Goal: Task Accomplishment & Management: Manage account settings

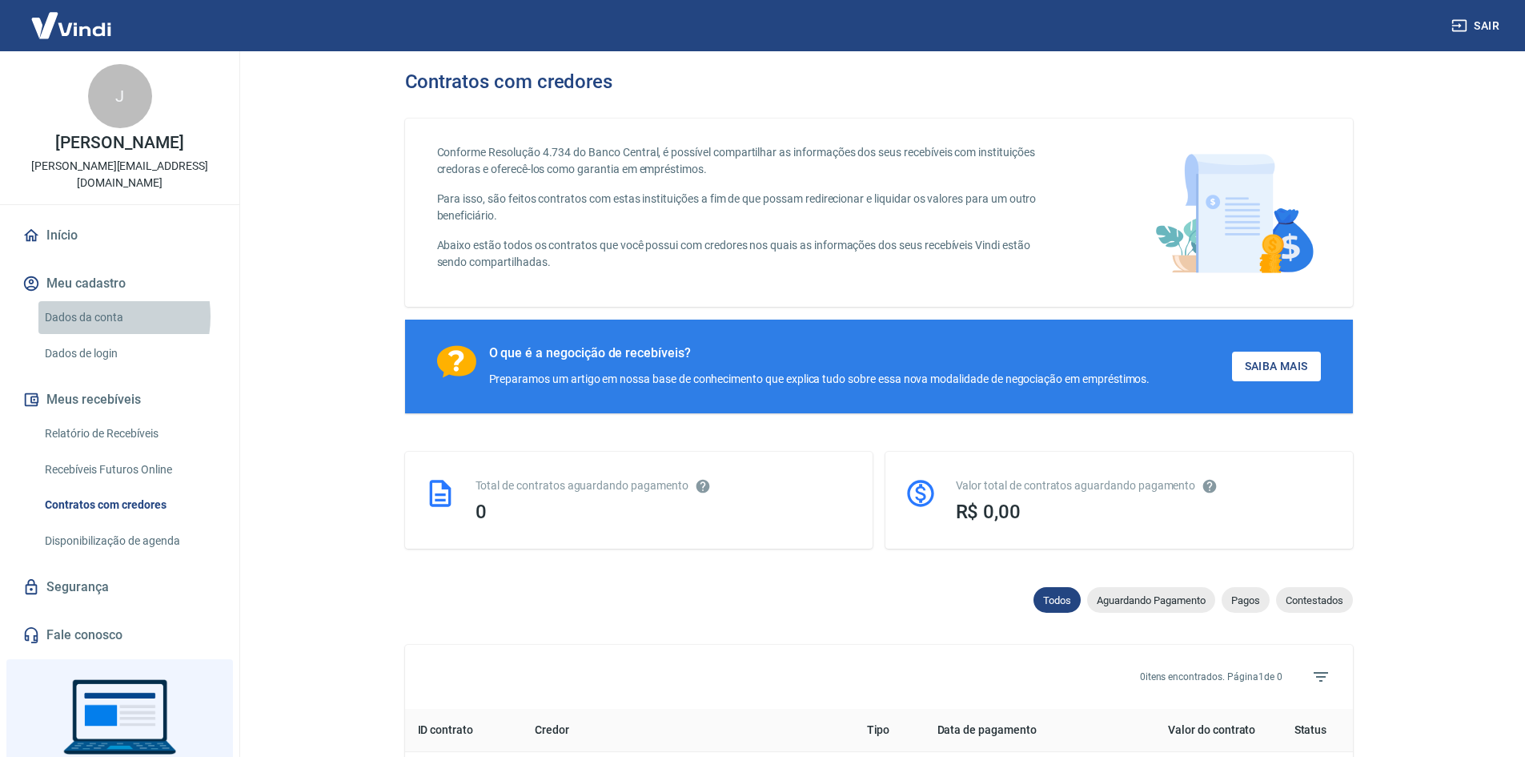
click at [94, 301] on link "Dados da conta" at bounding box center [129, 317] width 182 height 33
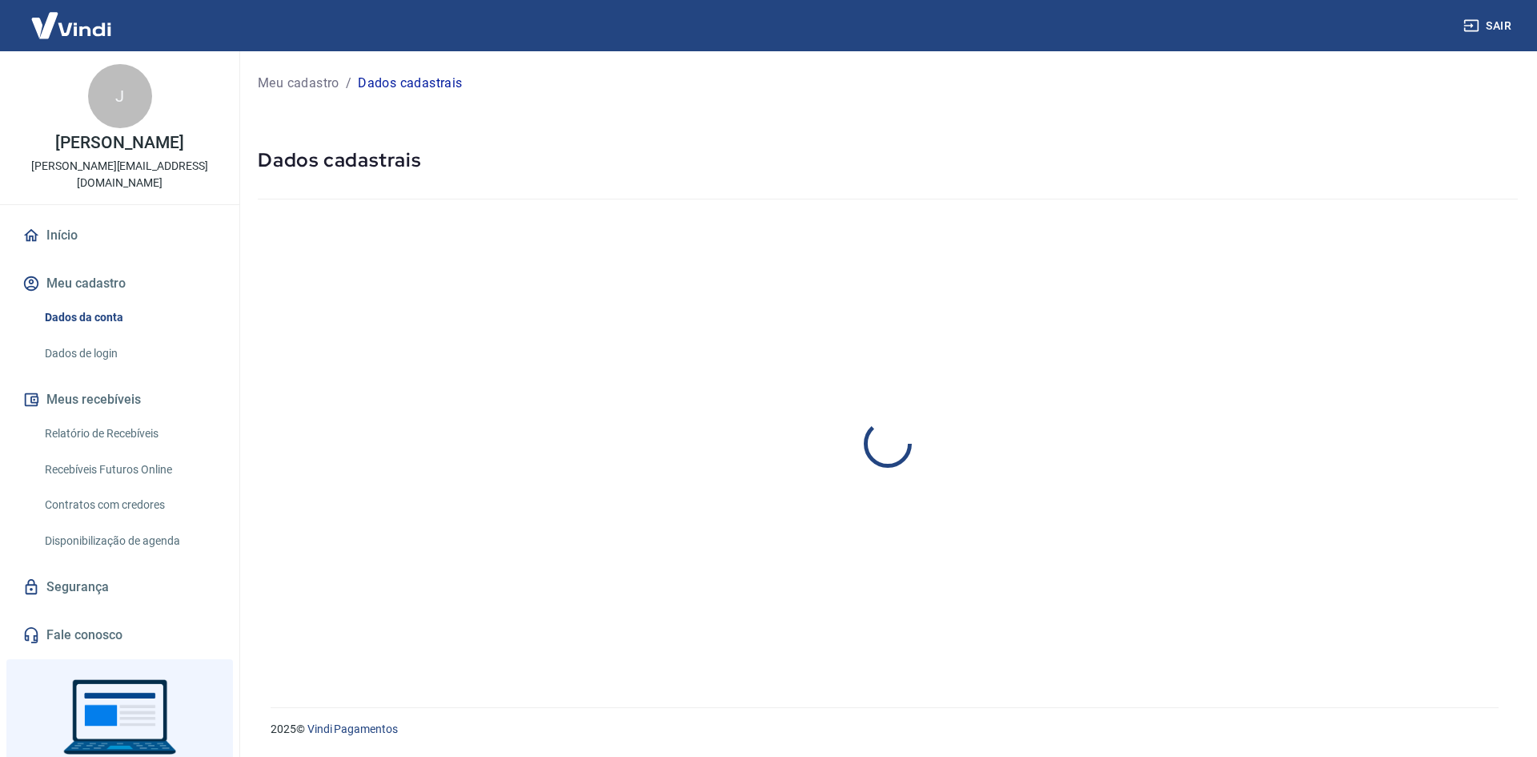
select select "ES"
select select "business"
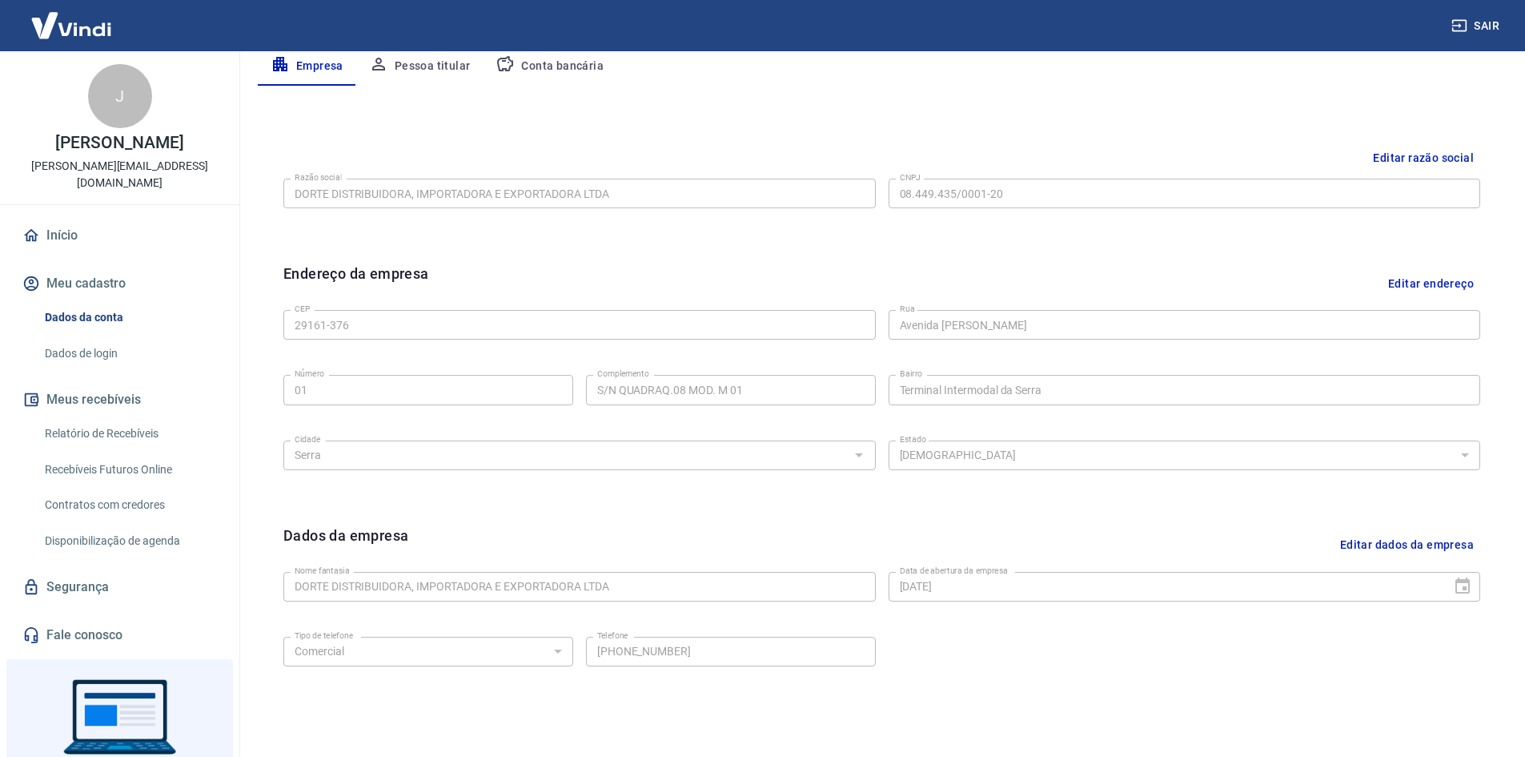
scroll to position [398, 0]
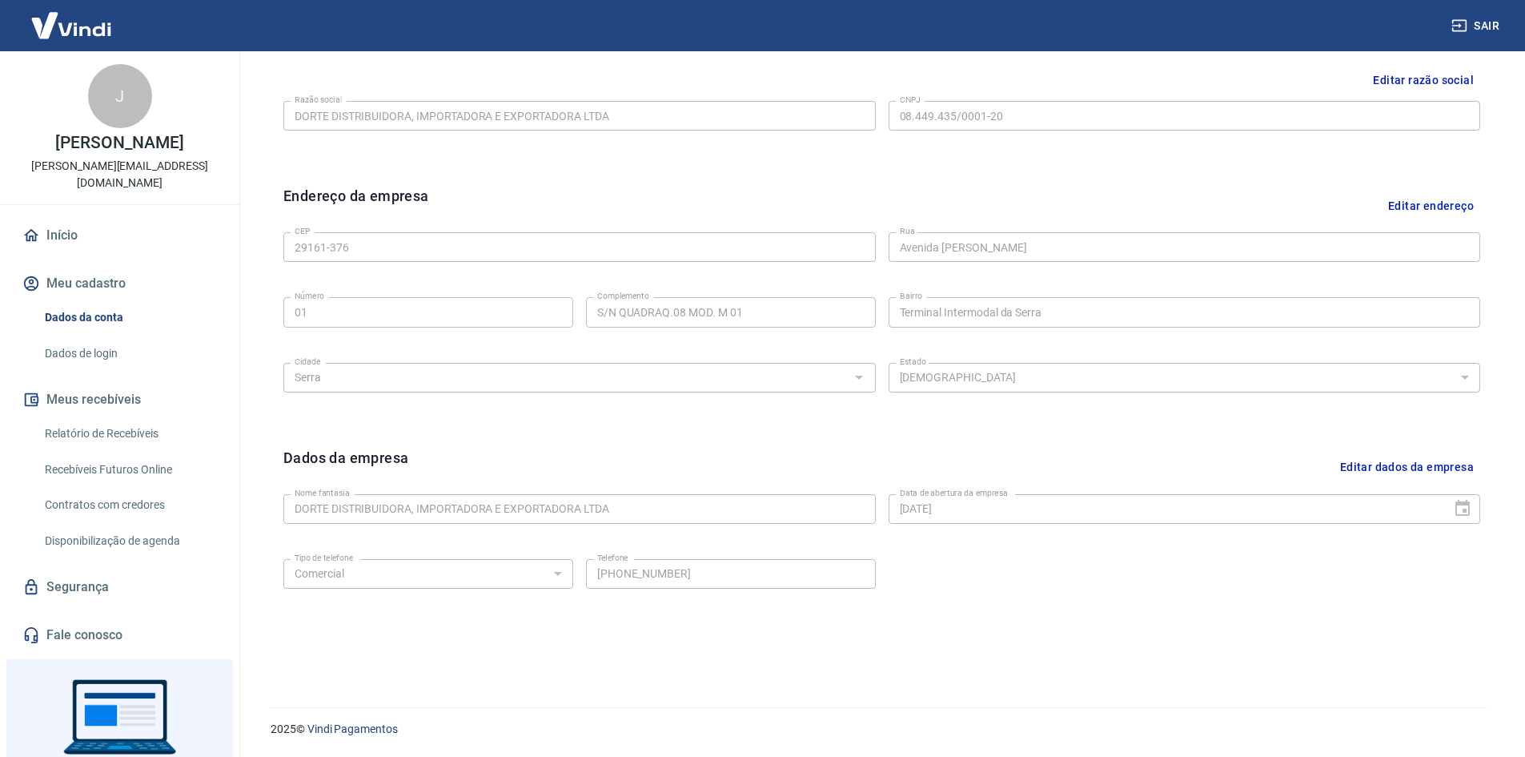
click at [63, 339] on link "Dados de login" at bounding box center [129, 353] width 182 height 33
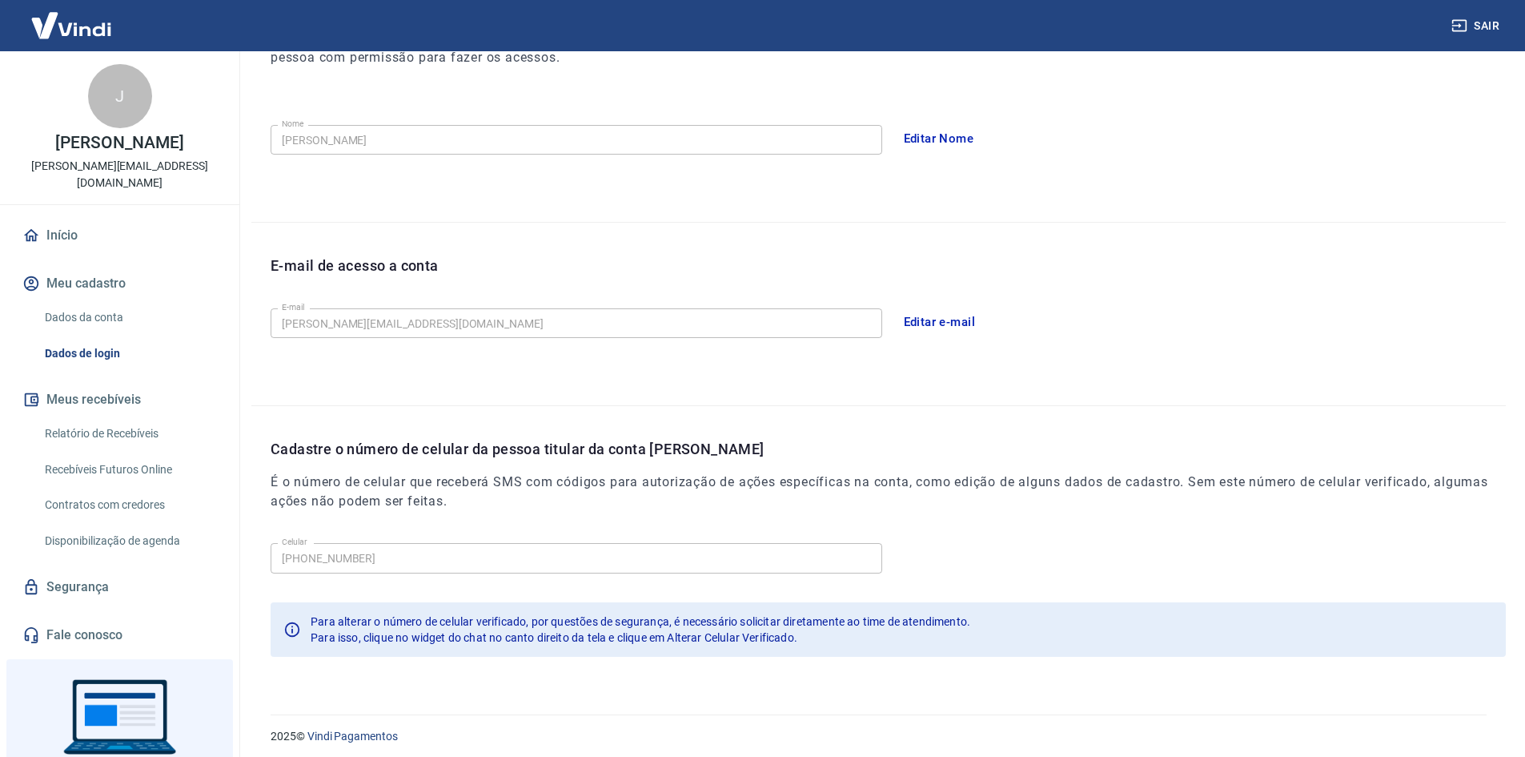
scroll to position [269, 0]
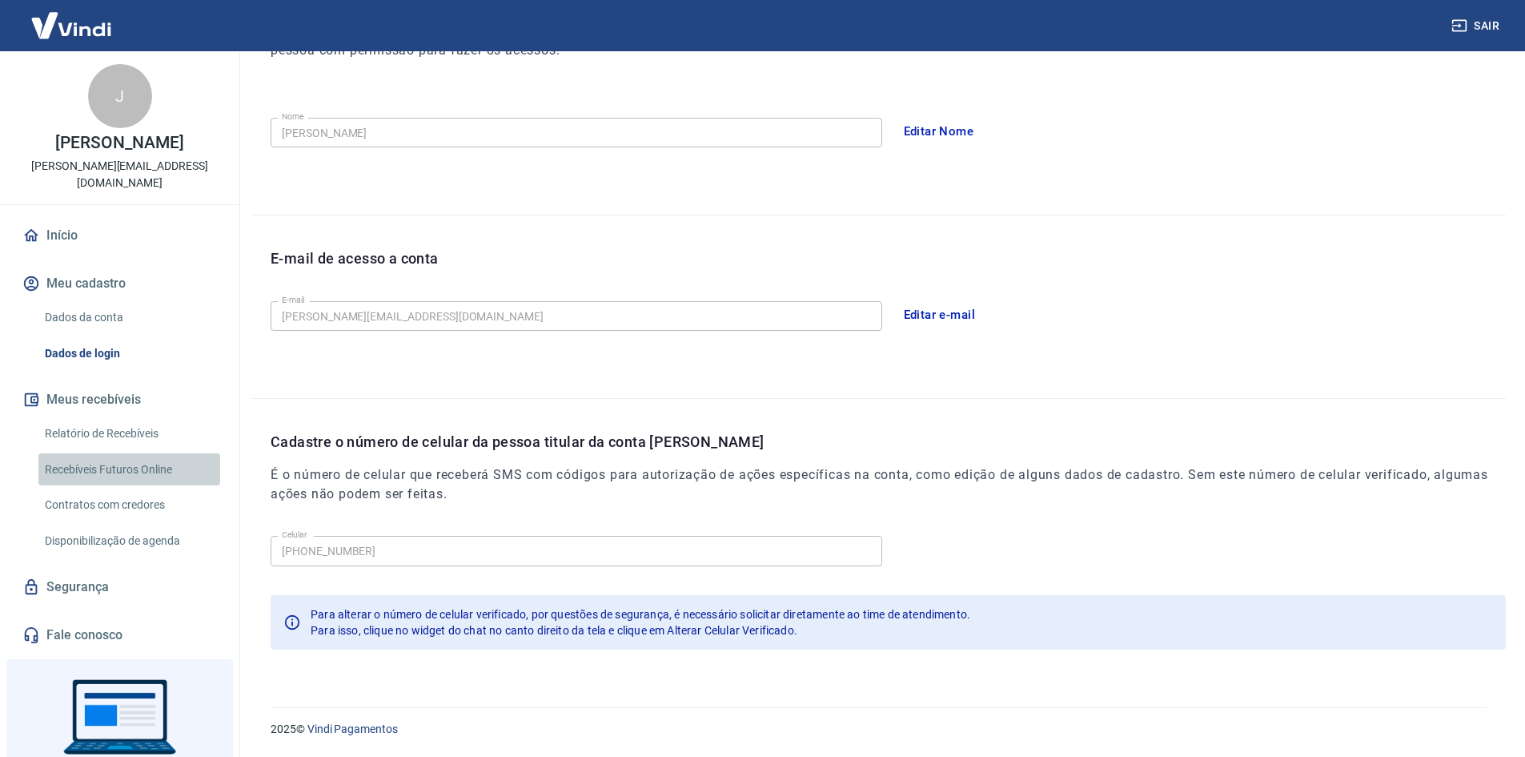
click at [156, 453] on link "Recebíveis Futuros Online" at bounding box center [129, 469] width 182 height 33
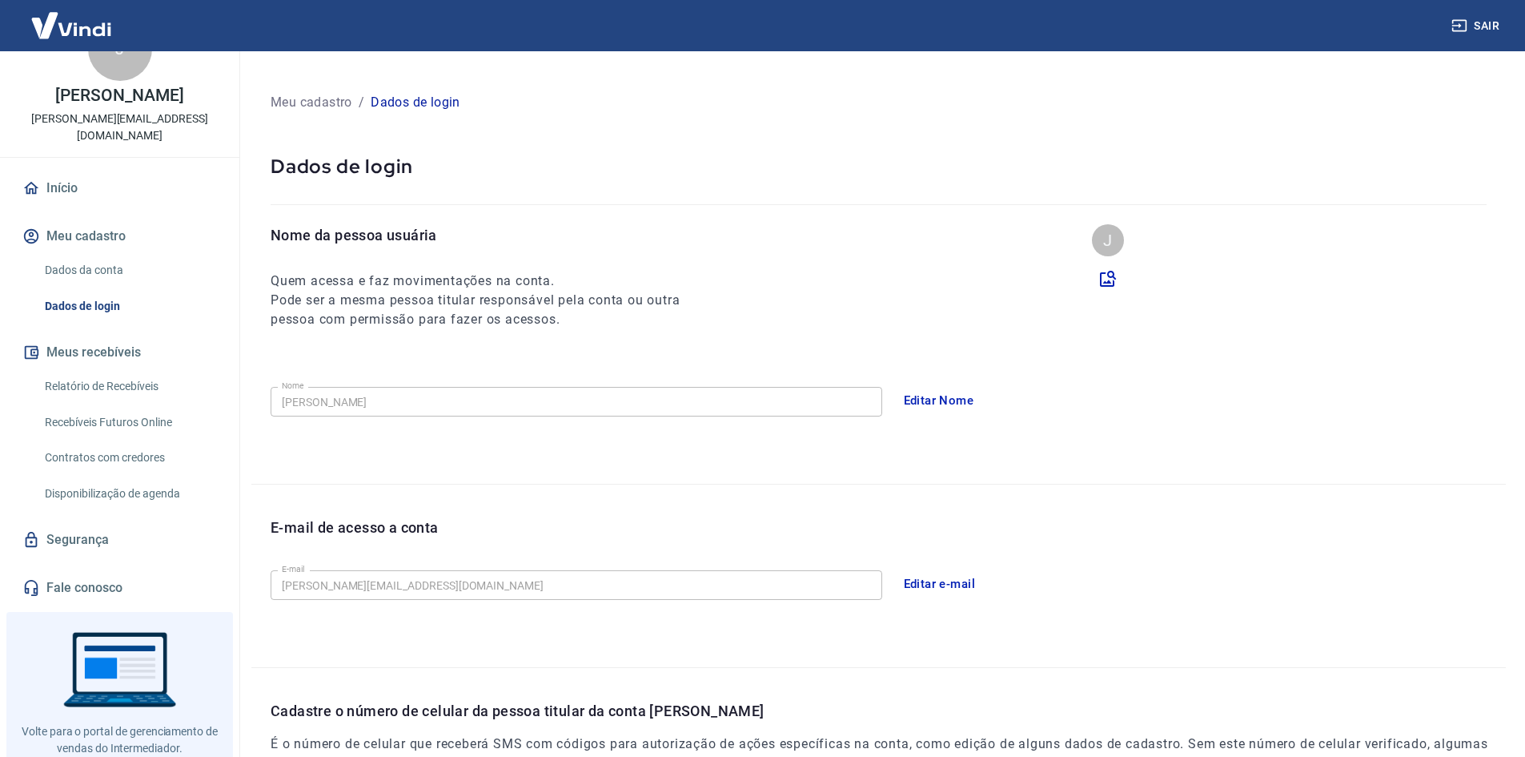
scroll to position [73, 0]
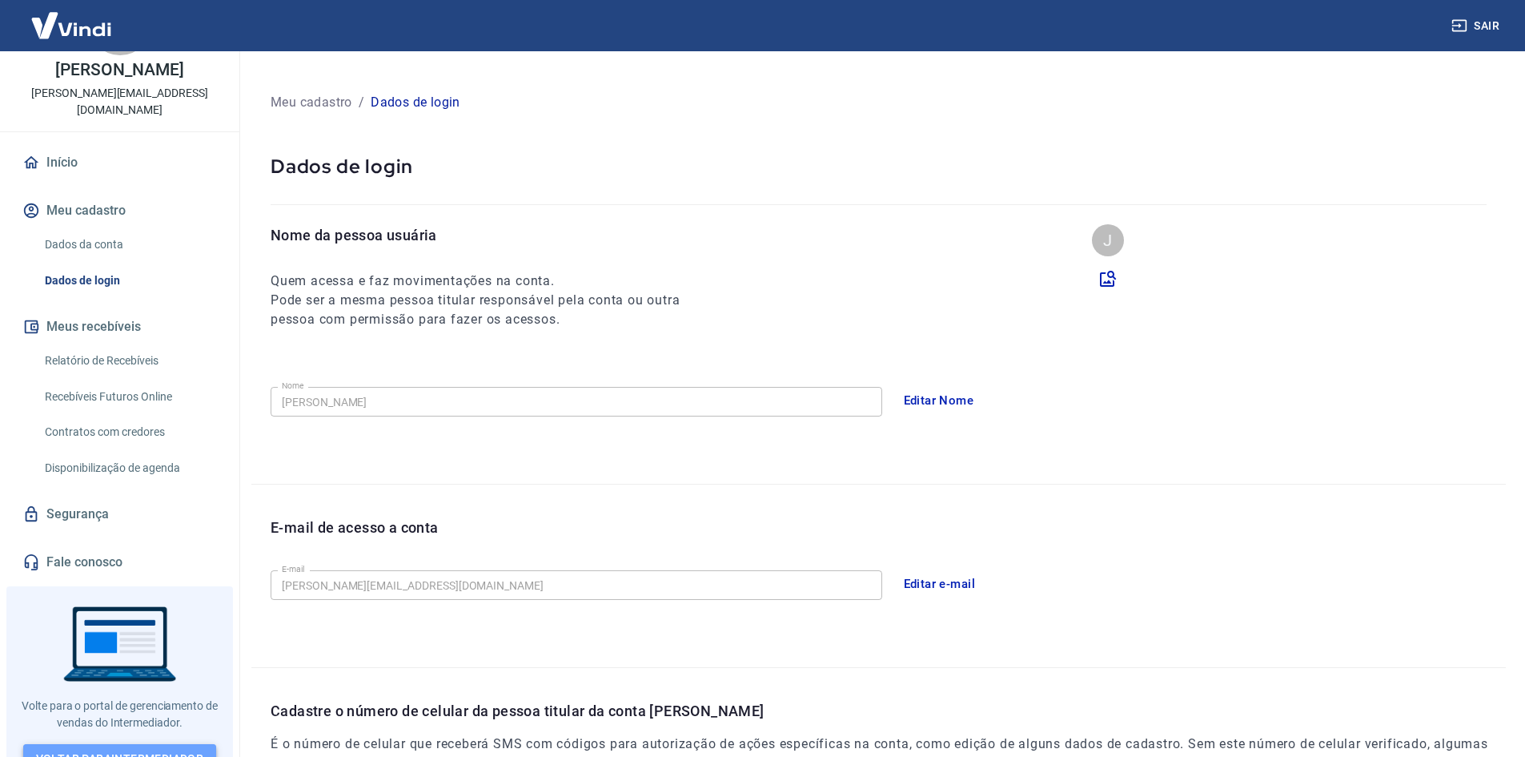
click at [135, 744] on link "Voltar para Intermediador" at bounding box center [120, 759] width 194 height 30
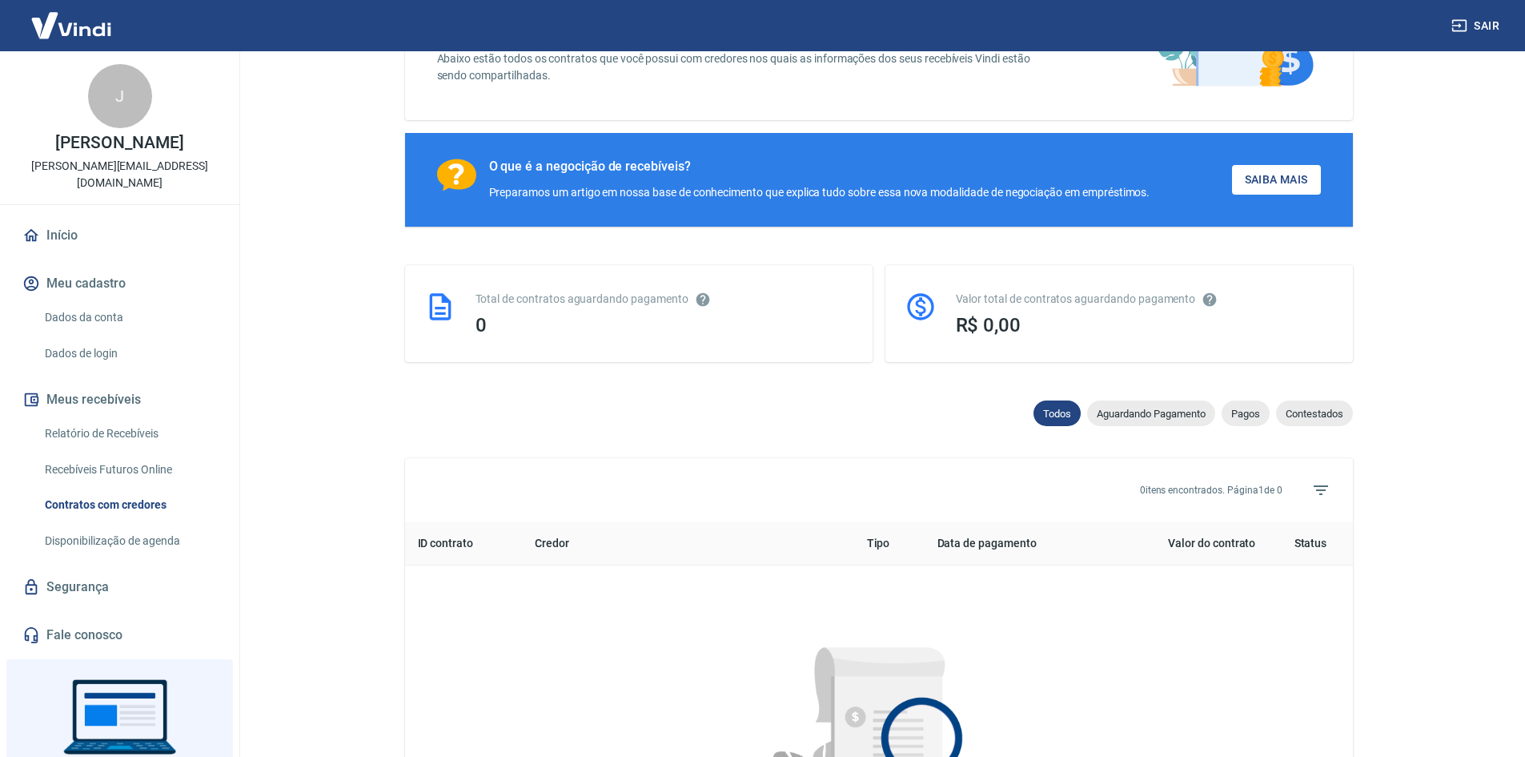
scroll to position [240, 0]
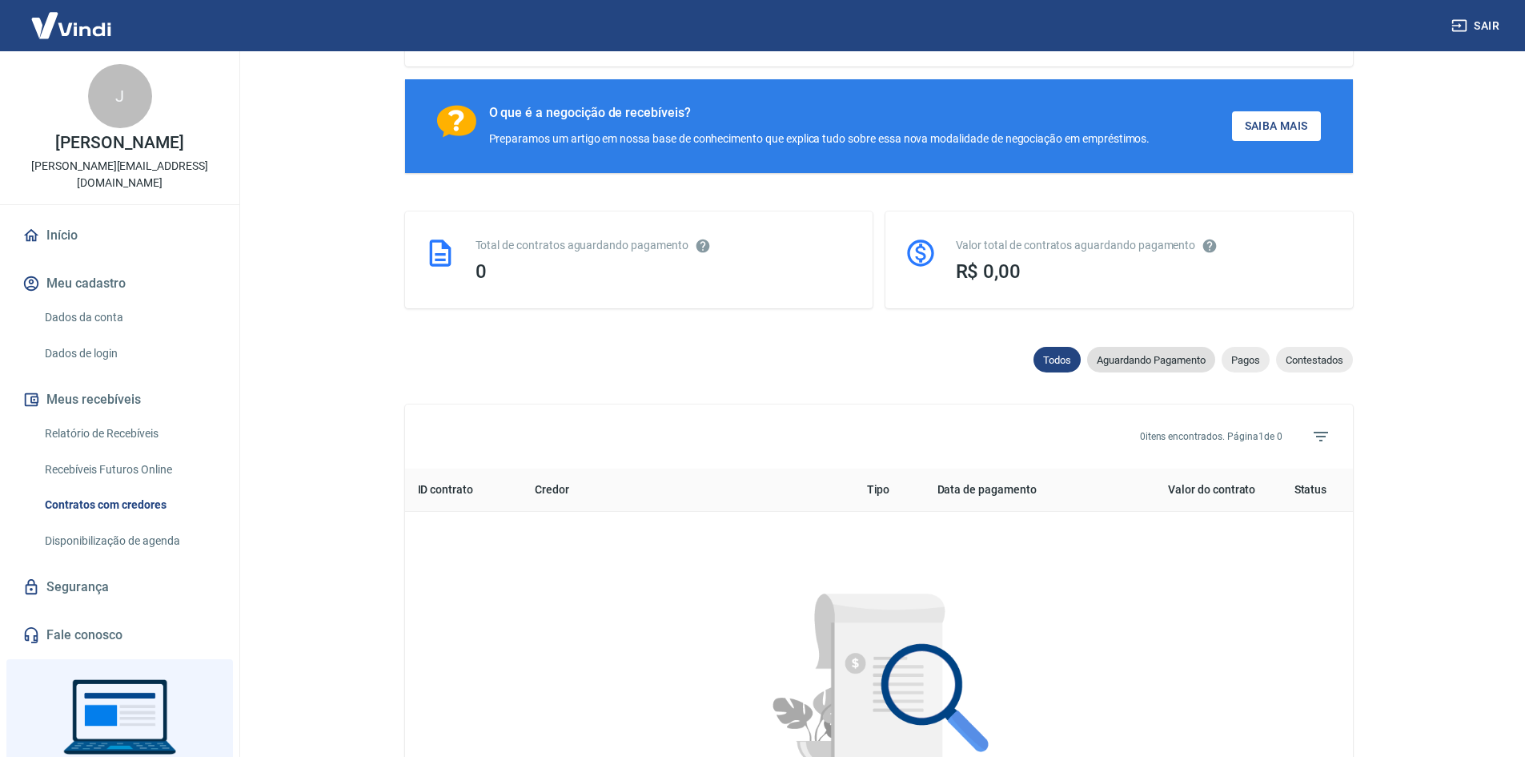
click at [1172, 366] on span "Aguardando Pagamento" at bounding box center [1151, 360] width 128 height 12
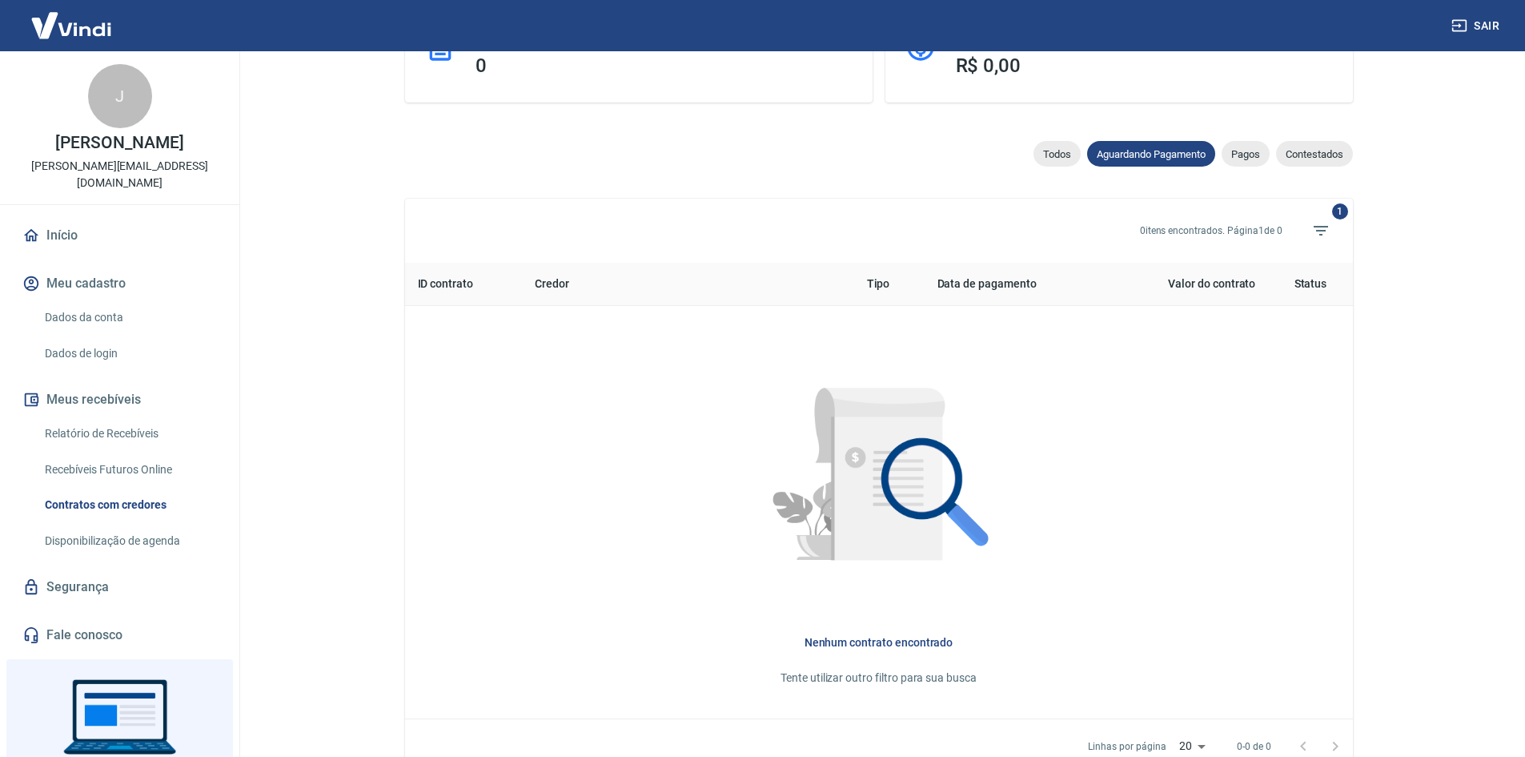
scroll to position [311, 0]
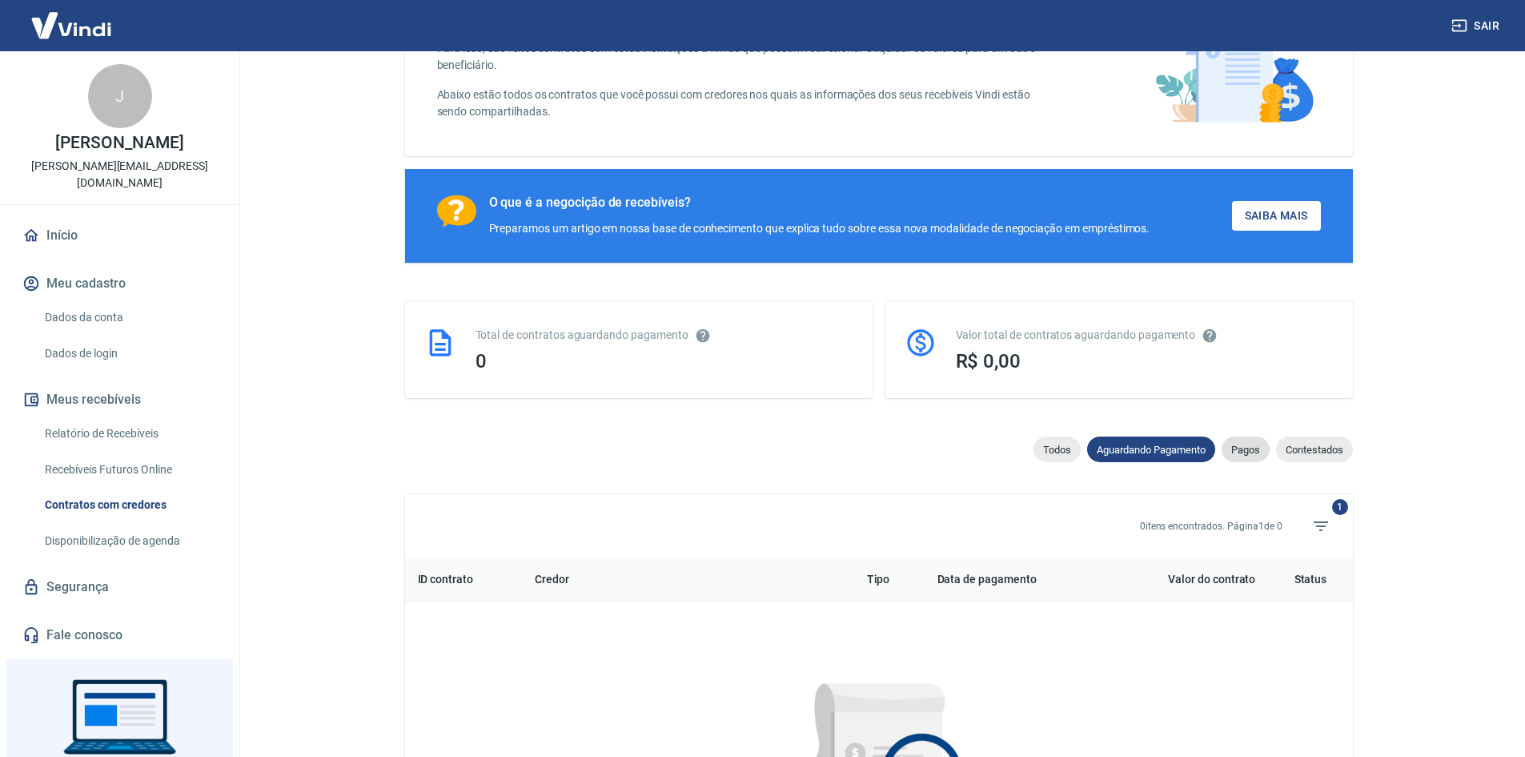
click at [1243, 448] on div "Pagos" at bounding box center [1246, 449] width 48 height 26
select select "paid"
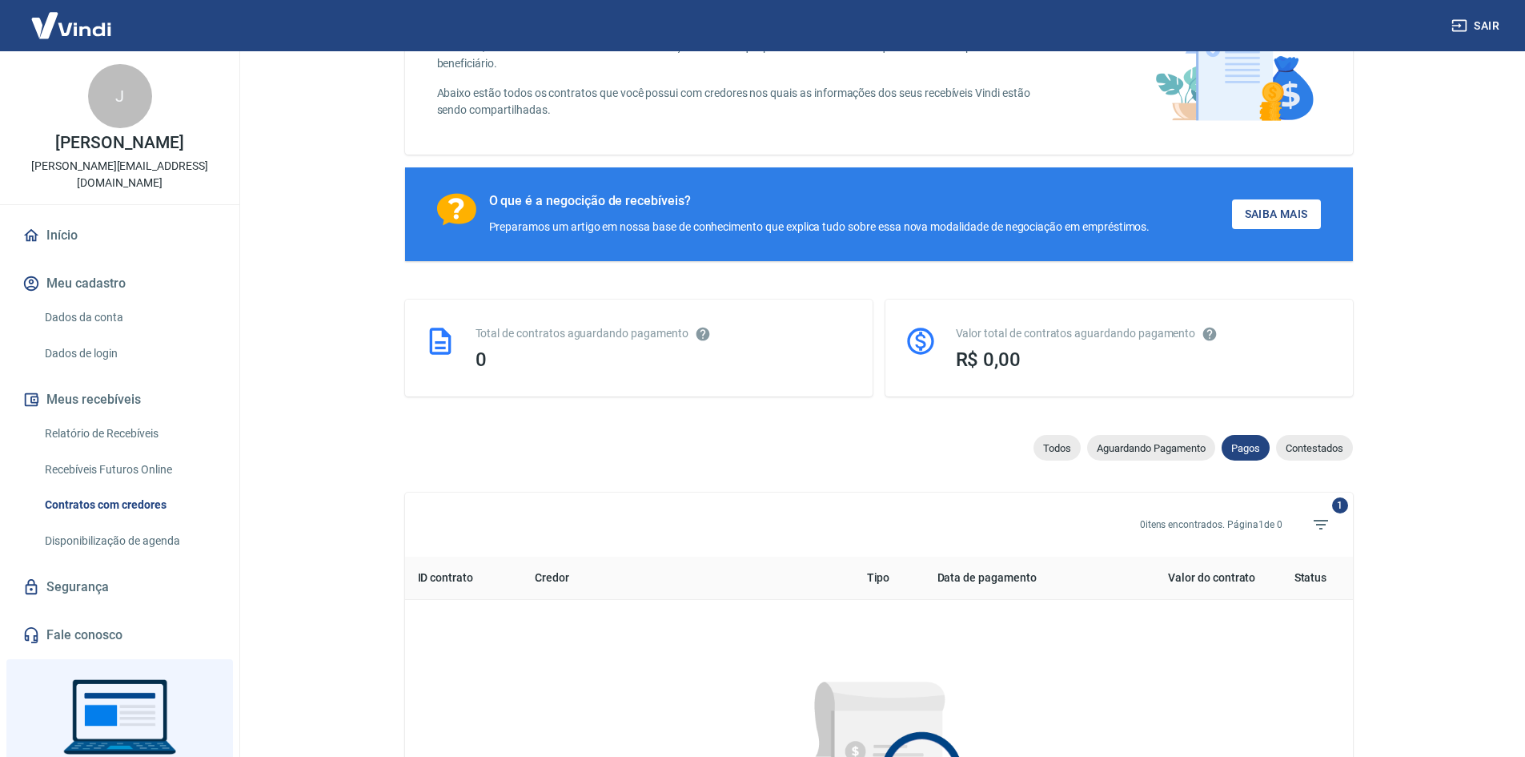
scroll to position [151, 0]
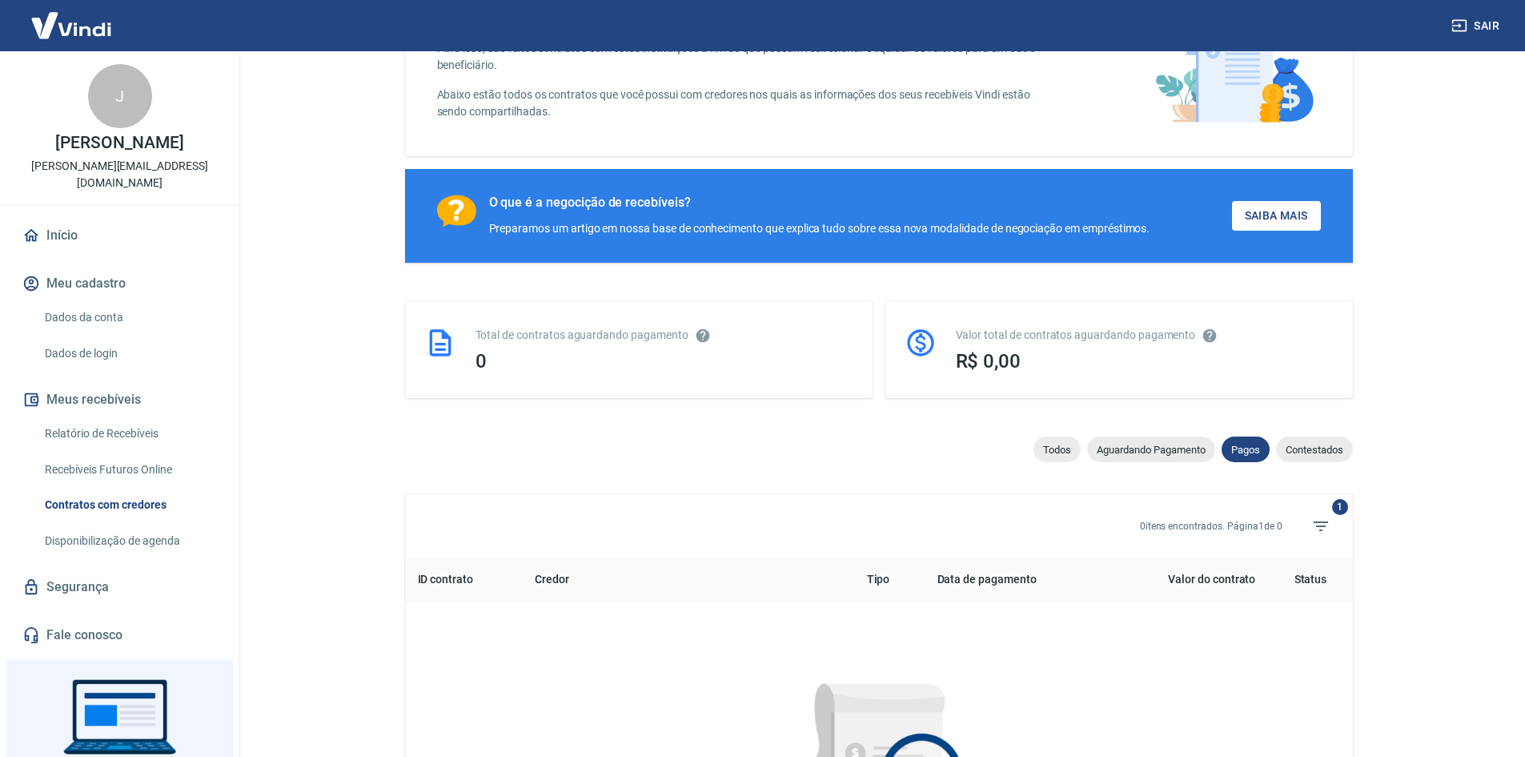
click at [86, 302] on link "Dados da conta" at bounding box center [129, 317] width 182 height 33
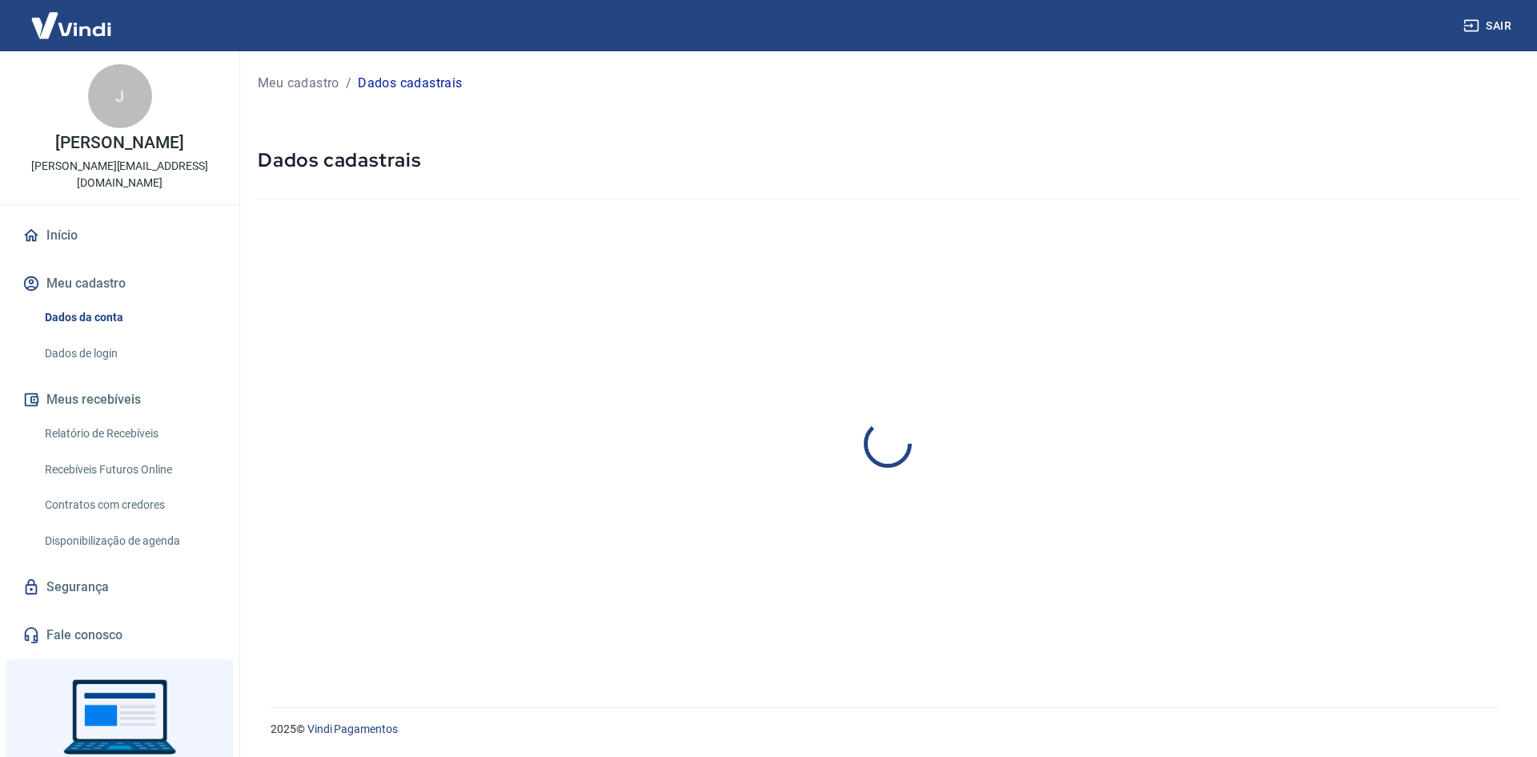
select select "ES"
select select "business"
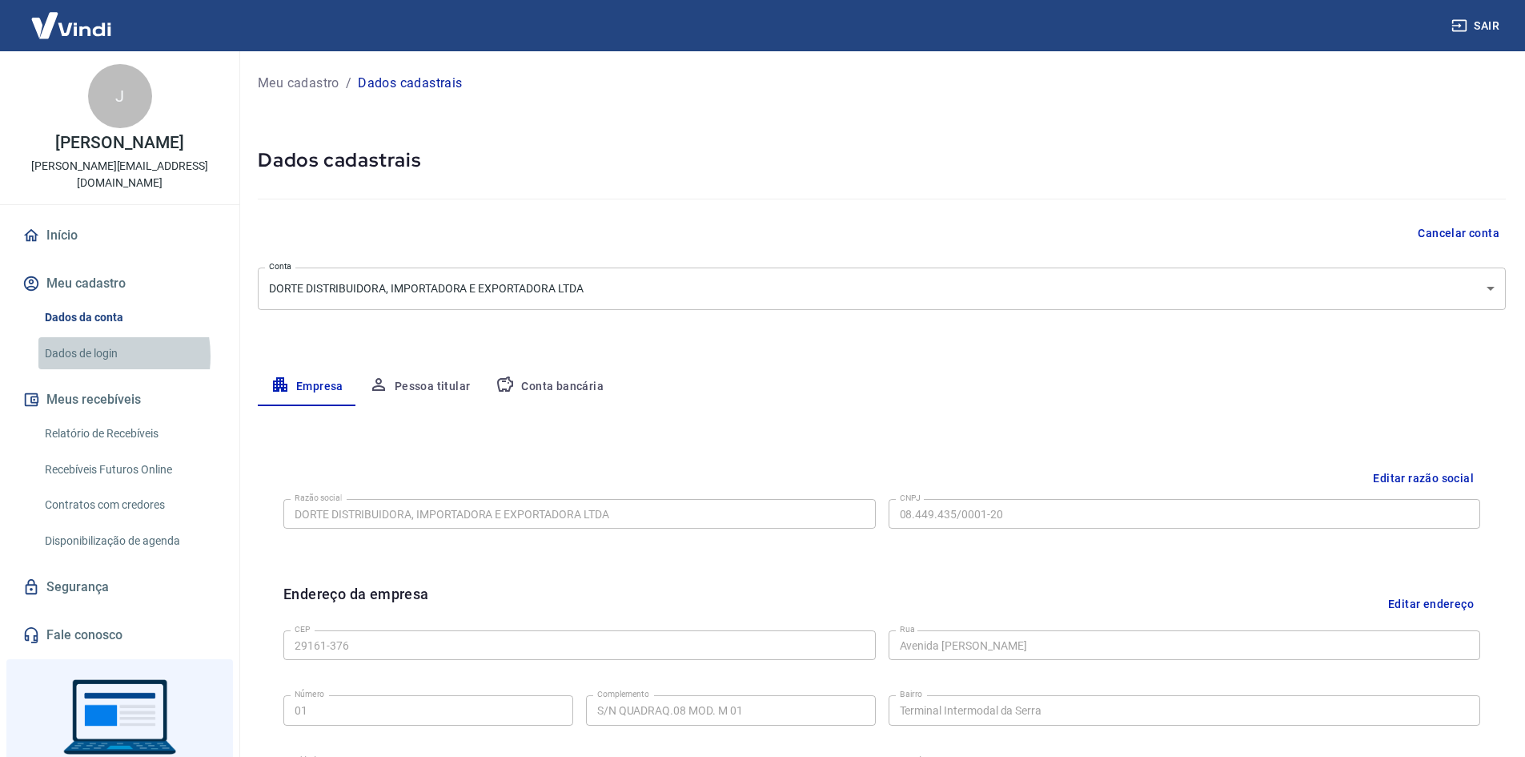
click at [90, 339] on link "Dados de login" at bounding box center [129, 353] width 182 height 33
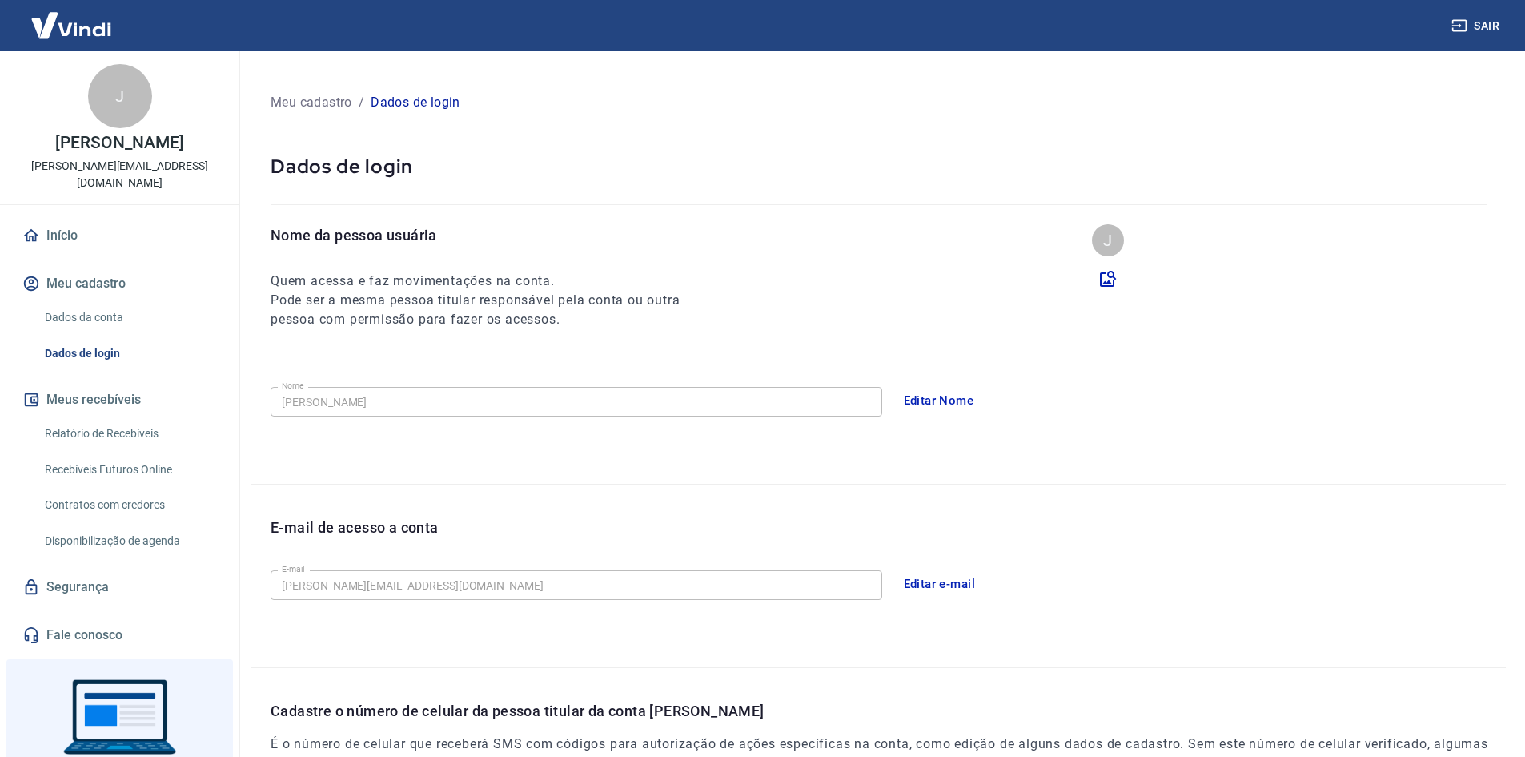
scroll to position [73, 0]
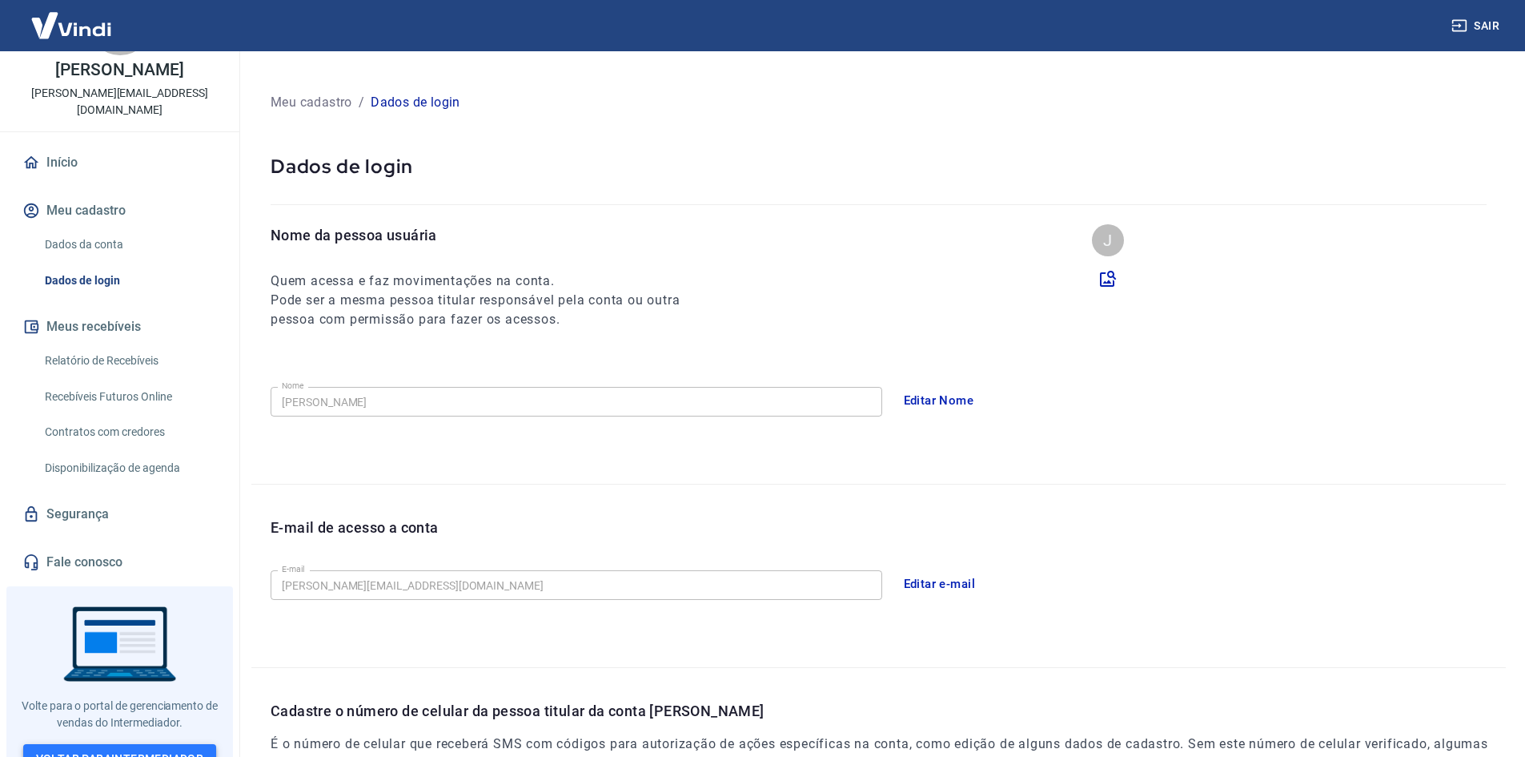
click at [162, 744] on link "Voltar para Intermediador" at bounding box center [120, 759] width 194 height 30
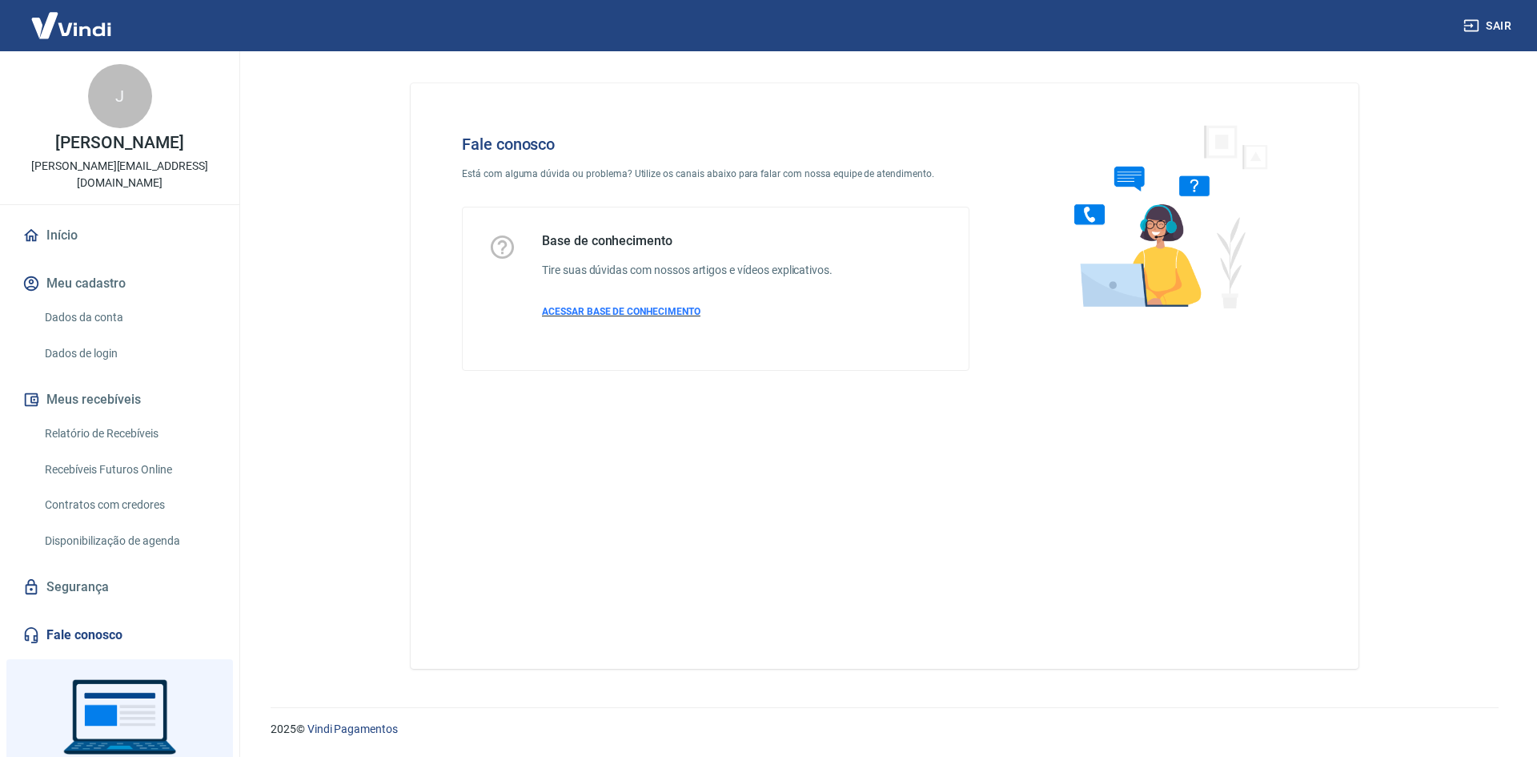
click at [684, 314] on span "ACESSAR BASE DE CONHECIMENTO" at bounding box center [621, 311] width 159 height 11
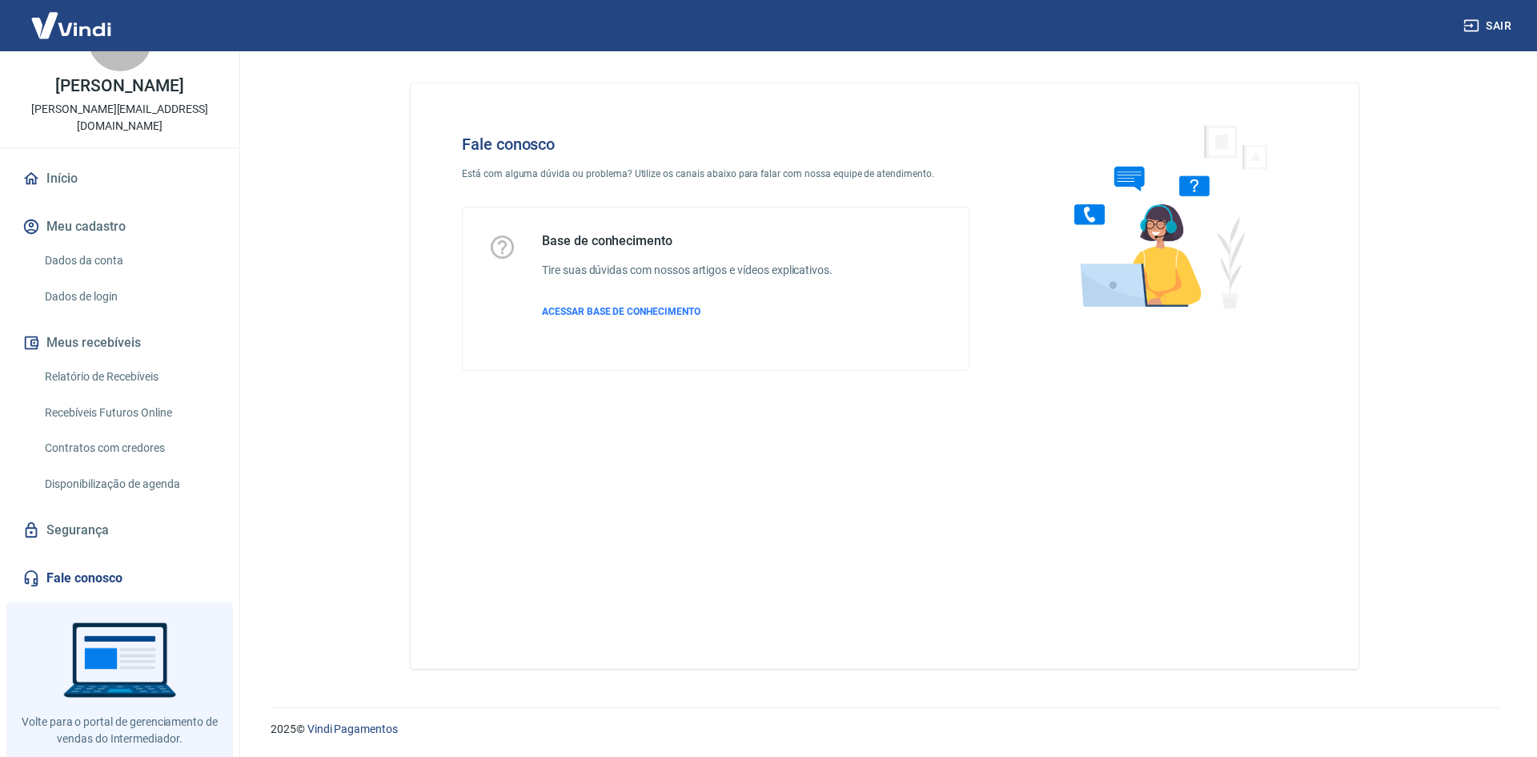
scroll to position [73, 0]
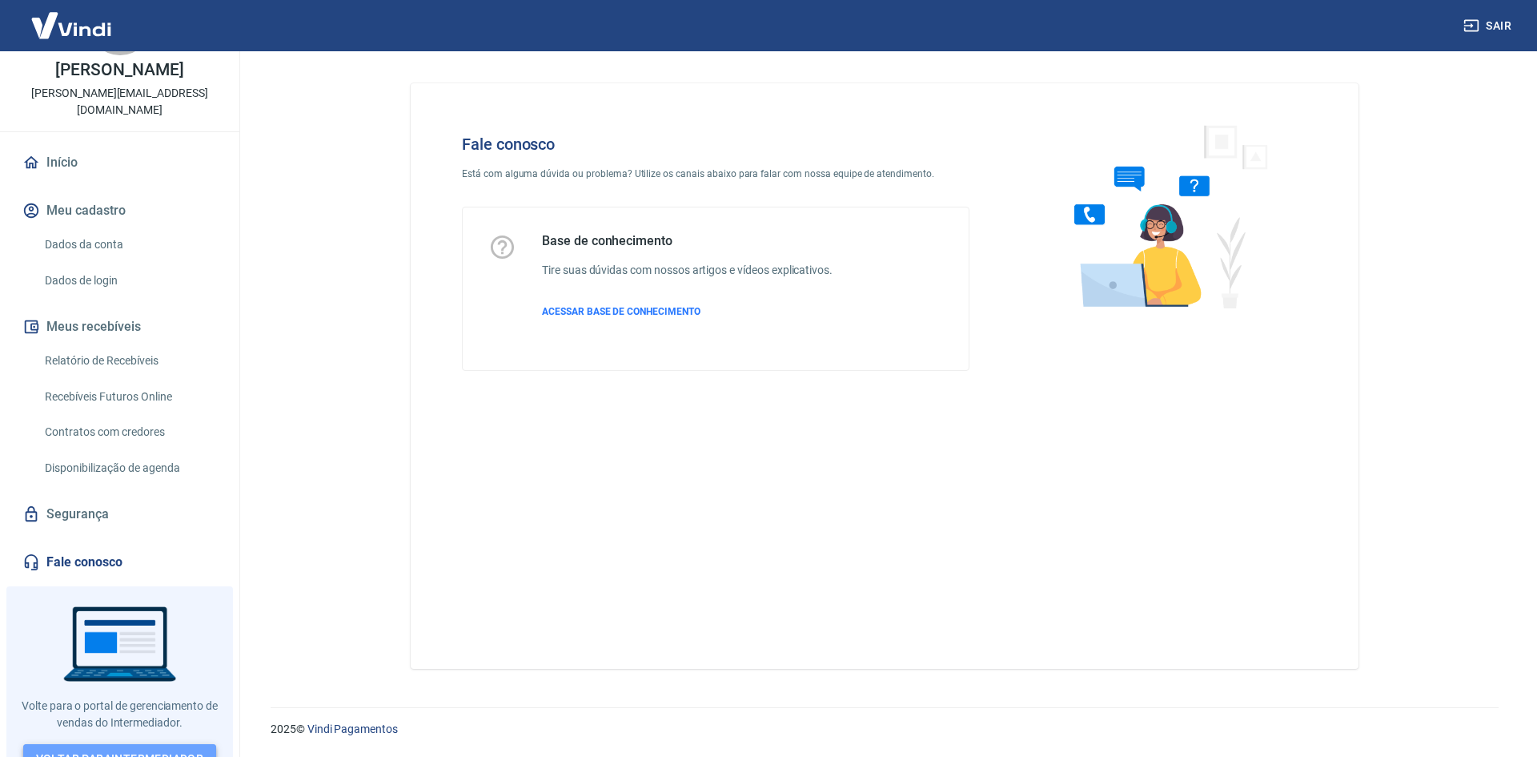
click at [157, 744] on link "Voltar para Intermediador" at bounding box center [120, 759] width 194 height 30
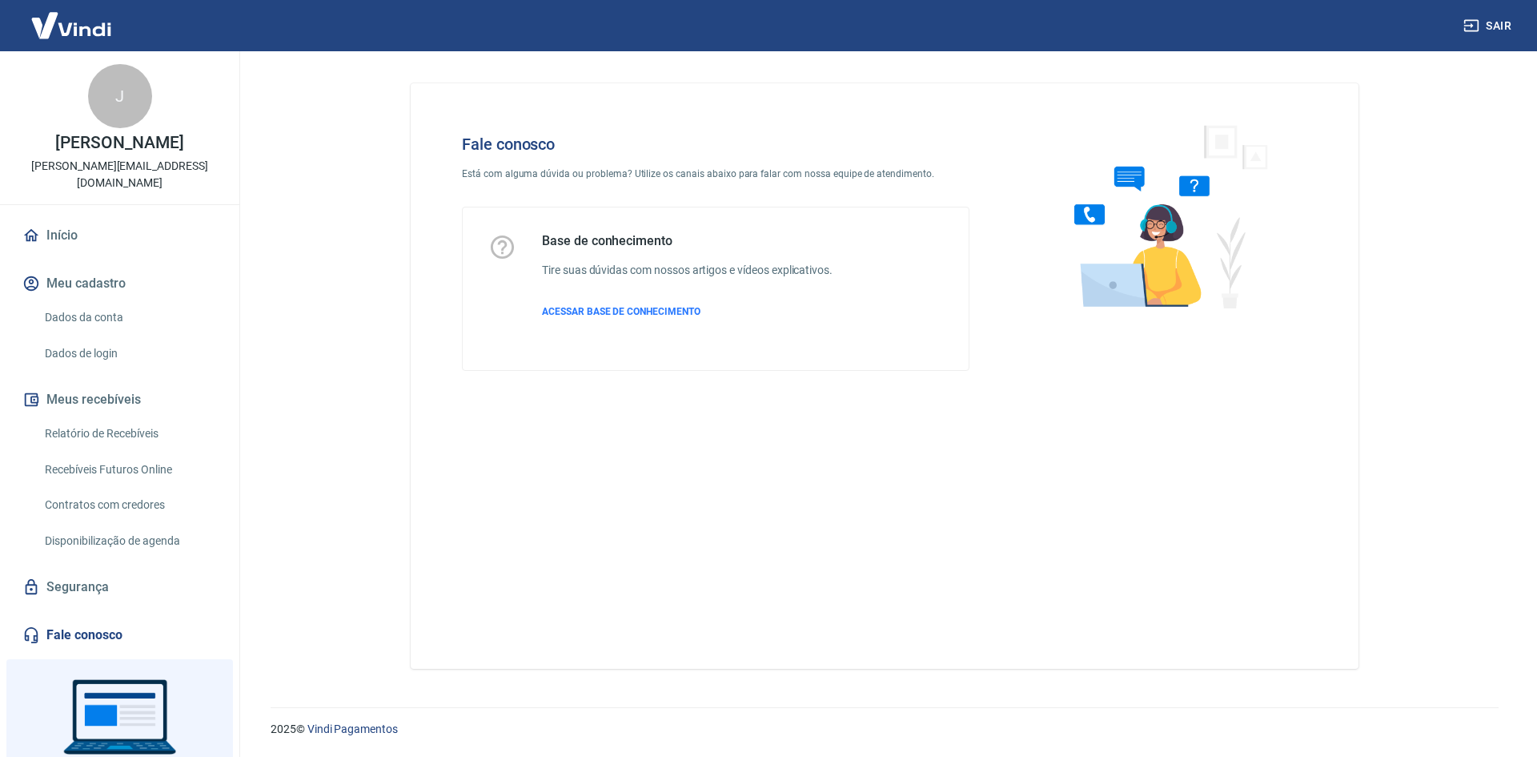
scroll to position [73, 0]
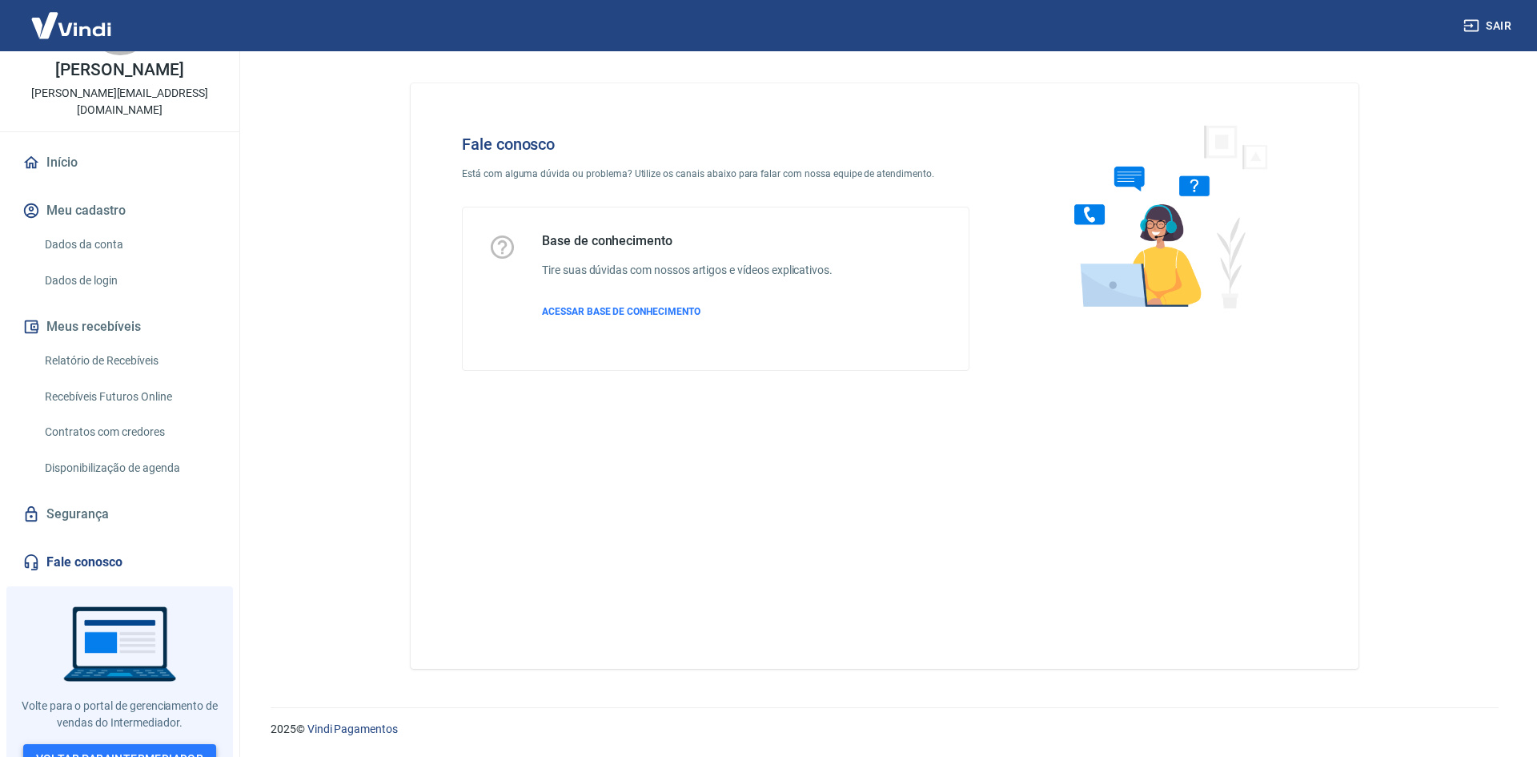
click at [112, 744] on link "Voltar para Intermediador" at bounding box center [120, 759] width 194 height 30
